Goal: Information Seeking & Learning: Check status

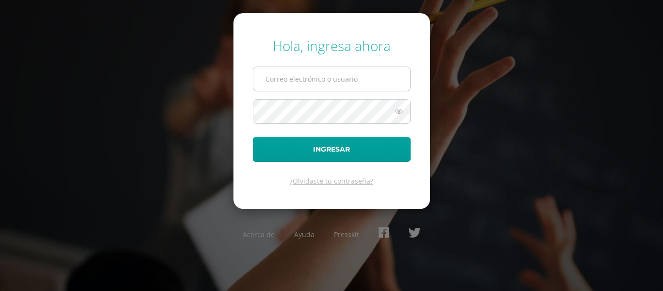
click at [375, 78] on input "text" at bounding box center [332, 79] width 157 height 24
type input "j.arevalo.5ddb@gmail.com"
click at [399, 113] on icon at bounding box center [399, 111] width 13 height 12
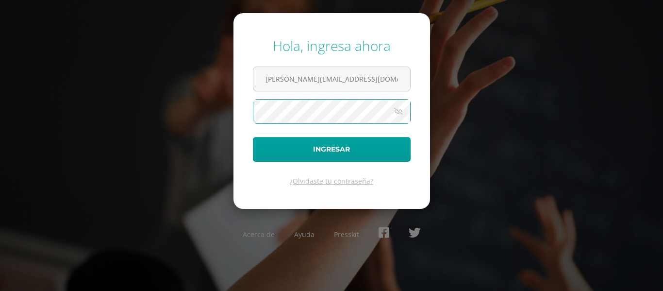
click at [253, 137] on button "Ingresar" at bounding box center [332, 149] width 158 height 25
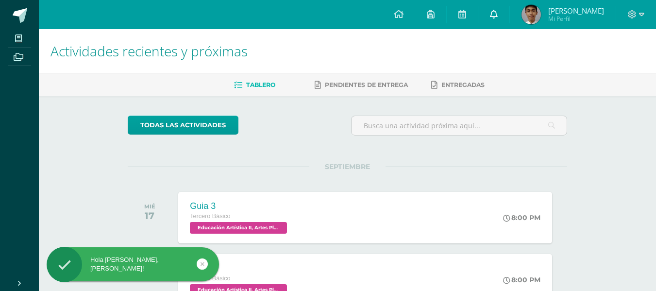
click at [498, 18] on span at bounding box center [494, 14] width 8 height 11
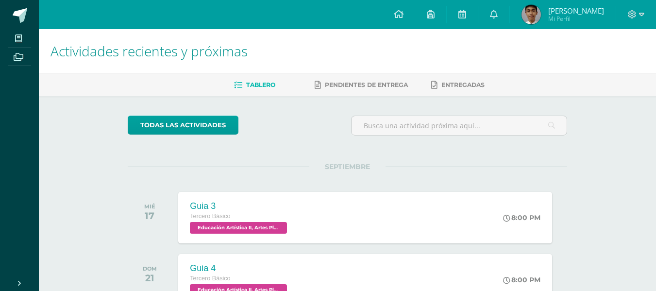
drag, startPoint x: 629, startPoint y: 15, endPoint x: 570, endPoint y: 14, distance: 59.3
click at [571, 0] on div "Configuración Cerrar sesión [PERSON_NAME] Mi Perfil Mis accesos directos Aprend…" at bounding box center [347, 0] width 617 height 0
click at [541, 20] on img at bounding box center [531, 14] width 19 height 19
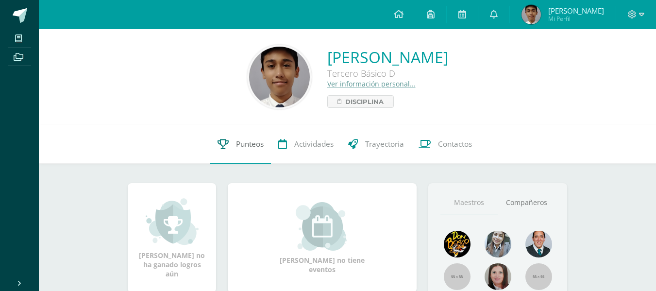
click at [231, 143] on link "Punteos" at bounding box center [240, 144] width 61 height 39
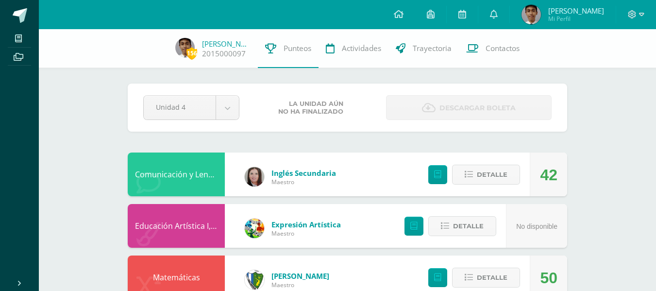
scroll to position [49, 0]
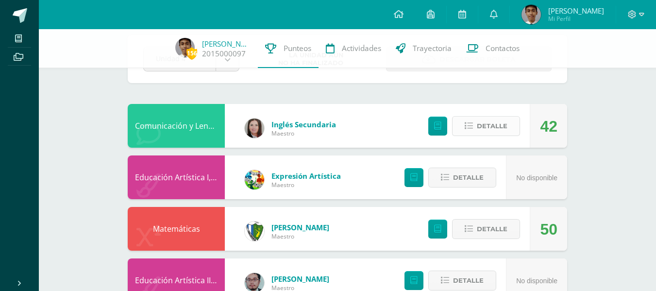
click at [509, 122] on button "Detalle" at bounding box center [486, 126] width 68 height 20
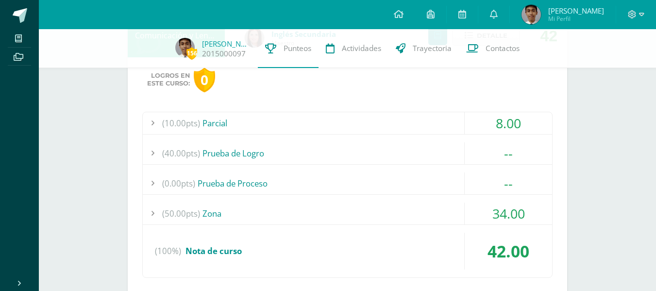
scroll to position [146, 0]
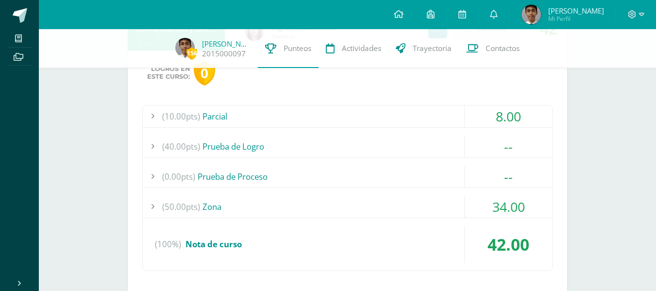
click at [204, 121] on div "(10.00pts) Parcial" at bounding box center [347, 116] width 409 height 22
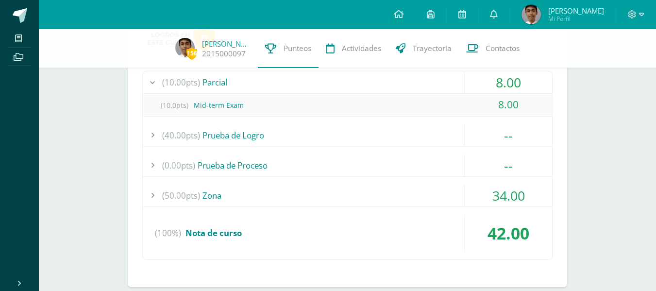
scroll to position [194, 0]
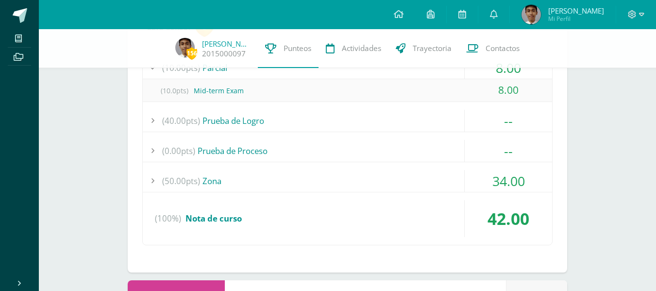
click at [216, 179] on div "(50.00pts) Zona" at bounding box center [347, 181] width 409 height 22
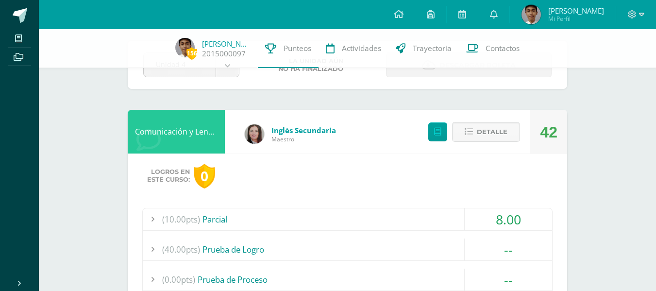
scroll to position [0, 0]
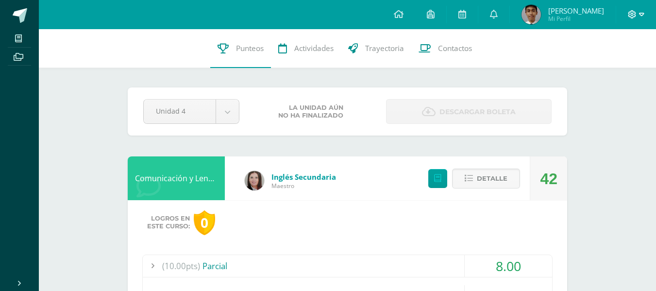
click at [633, 11] on icon at bounding box center [632, 14] width 8 height 8
click at [609, 65] on span "Cerrar sesión" at bounding box center [611, 65] width 44 height 9
